Goal: Information Seeking & Learning: Learn about a topic

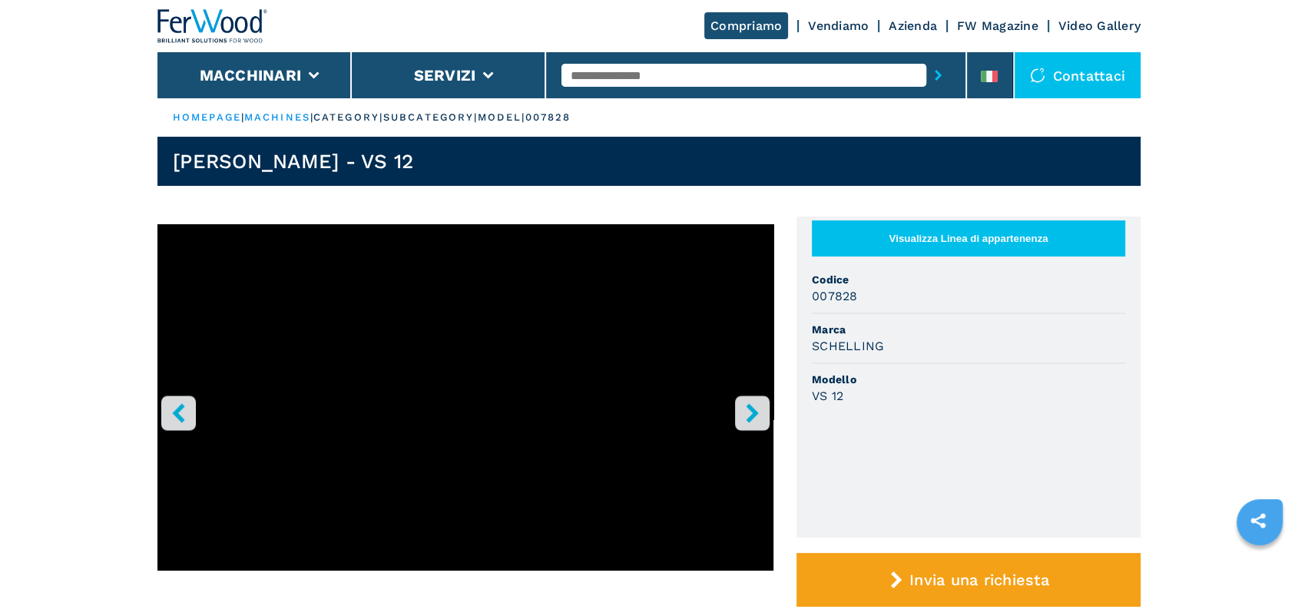
click at [937, 239] on button "Visualizza Linea di appartenenza" at bounding box center [968, 238] width 313 height 36
click at [960, 240] on button "Visualizza Linea di appartenenza" at bounding box center [968, 238] width 313 height 36
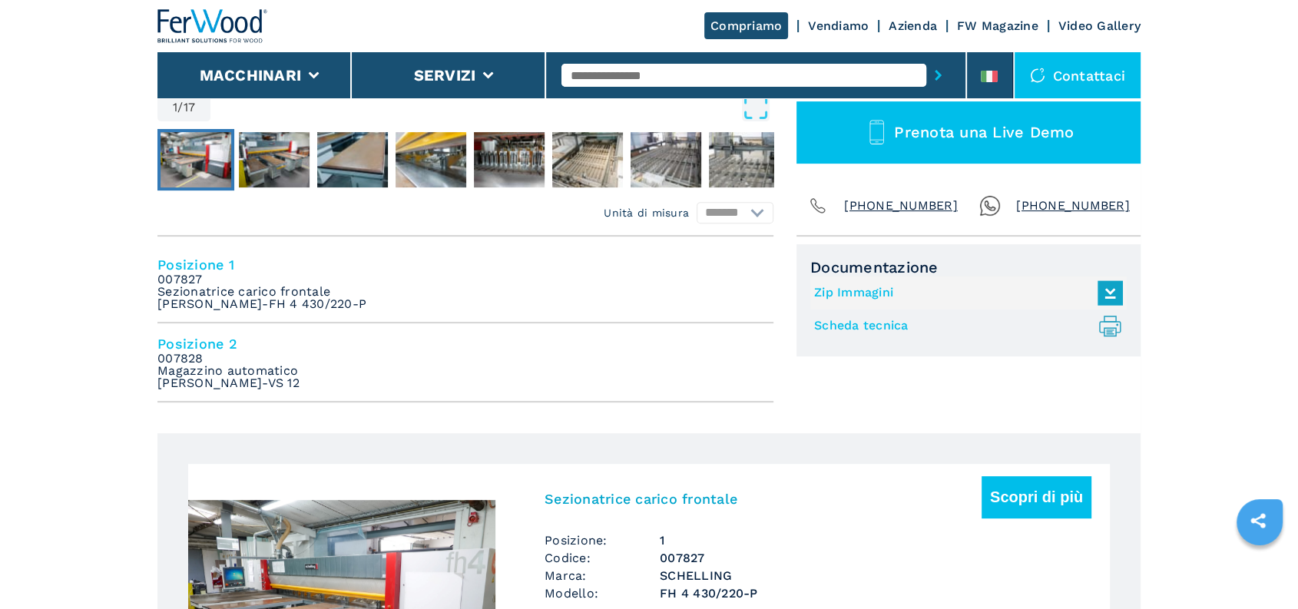
scroll to position [597, 0]
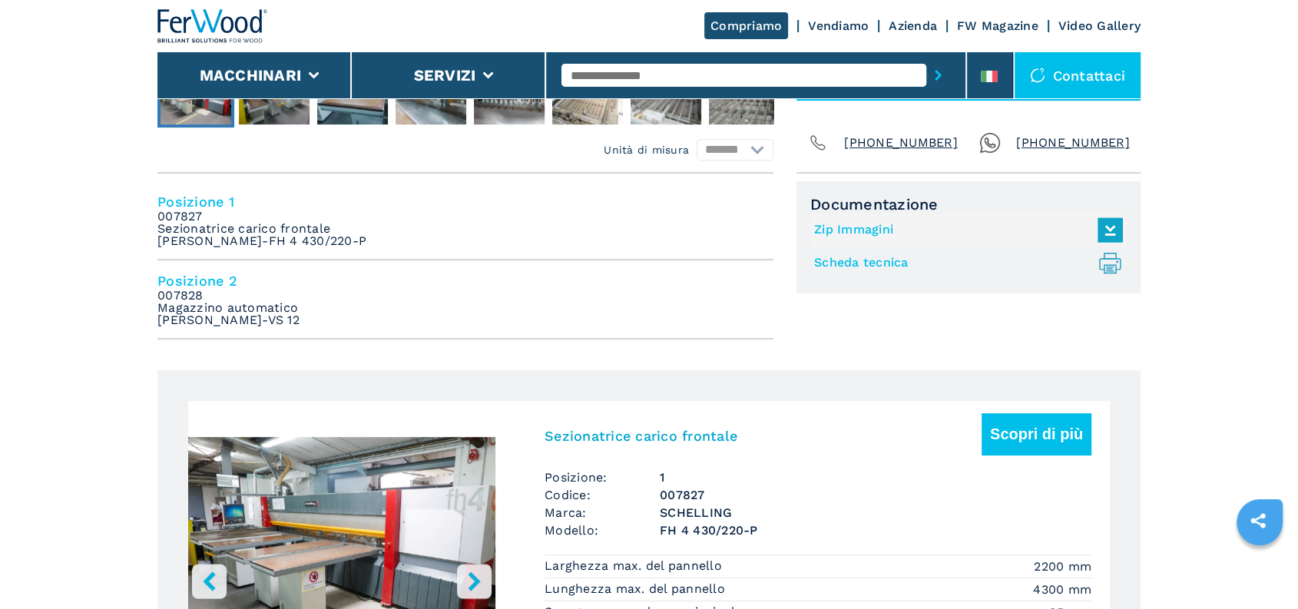
click at [188, 276] on h4 "Posizione 2" at bounding box center [465, 281] width 616 height 18
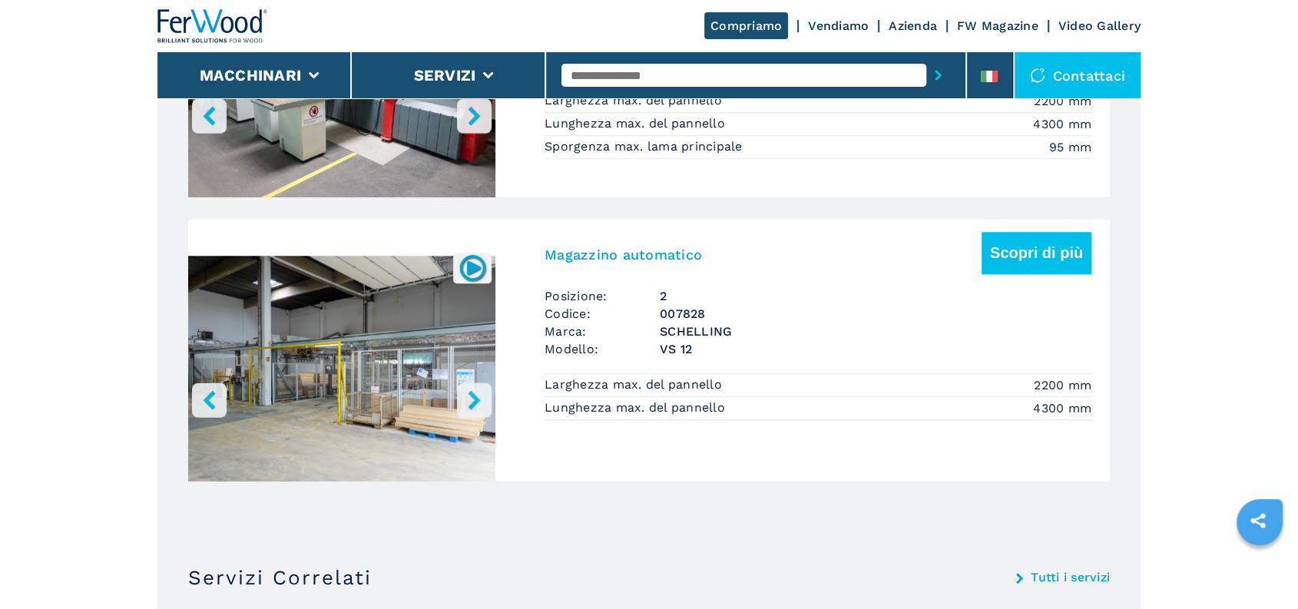
scroll to position [1165, 0]
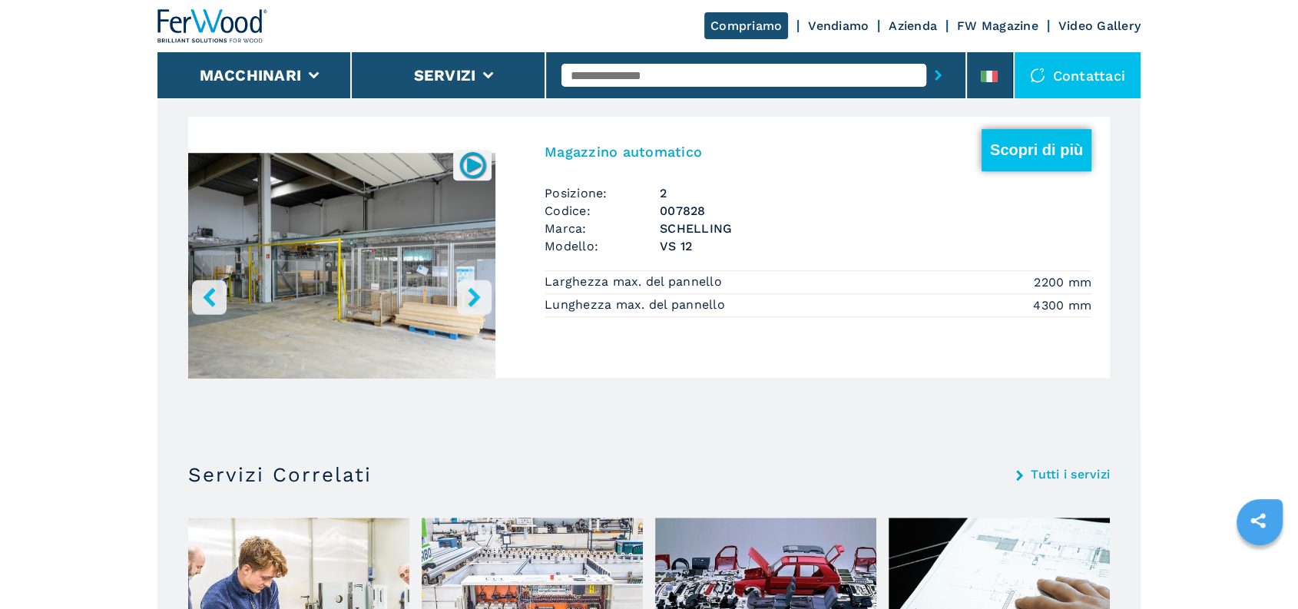
click at [1026, 143] on button "Scopri di più" at bounding box center [1036, 150] width 110 height 42
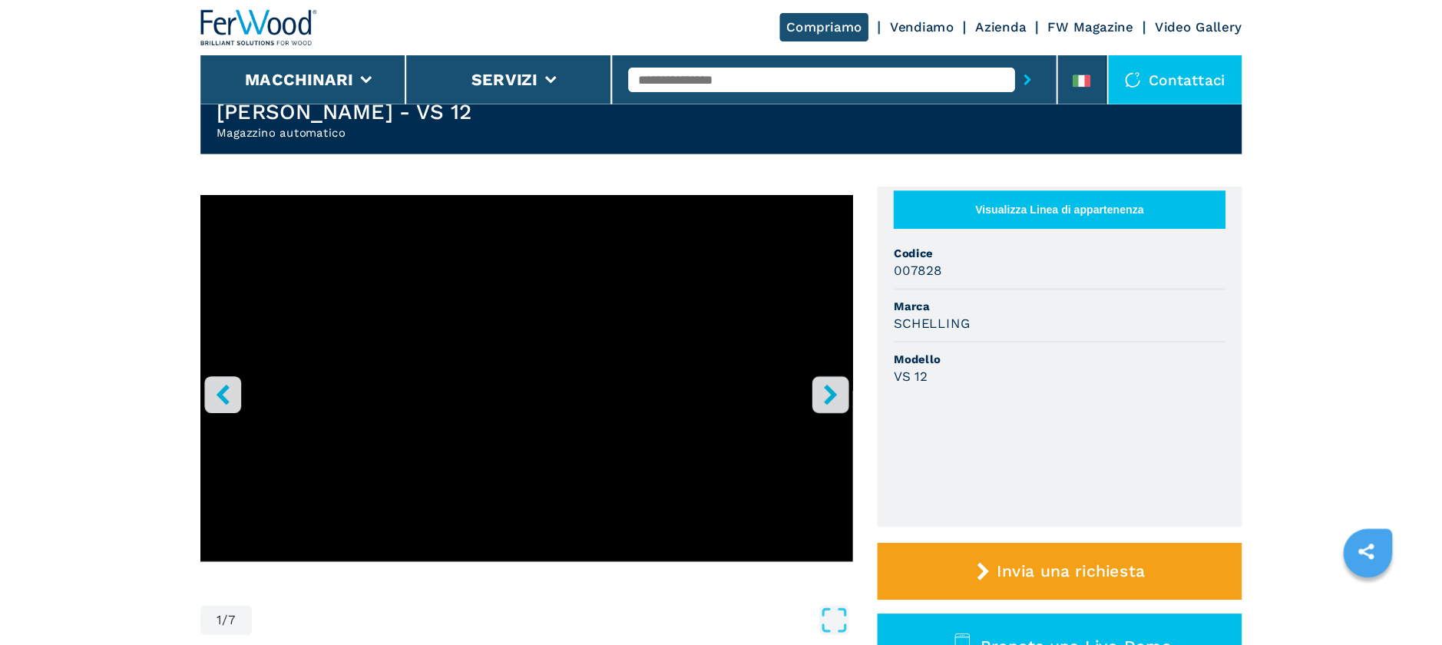
scroll to position [85, 0]
